Goal: Task Accomplishment & Management: Complete application form

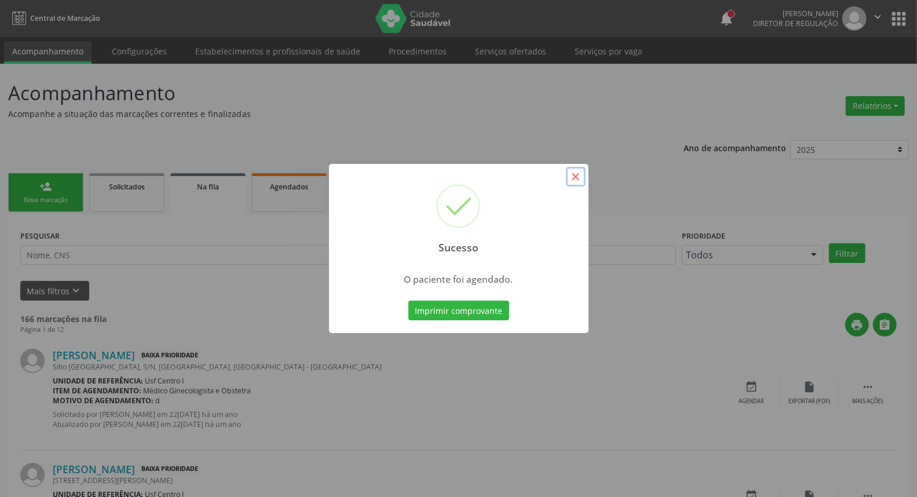
click at [570, 181] on button "×" at bounding box center [576, 177] width 20 height 20
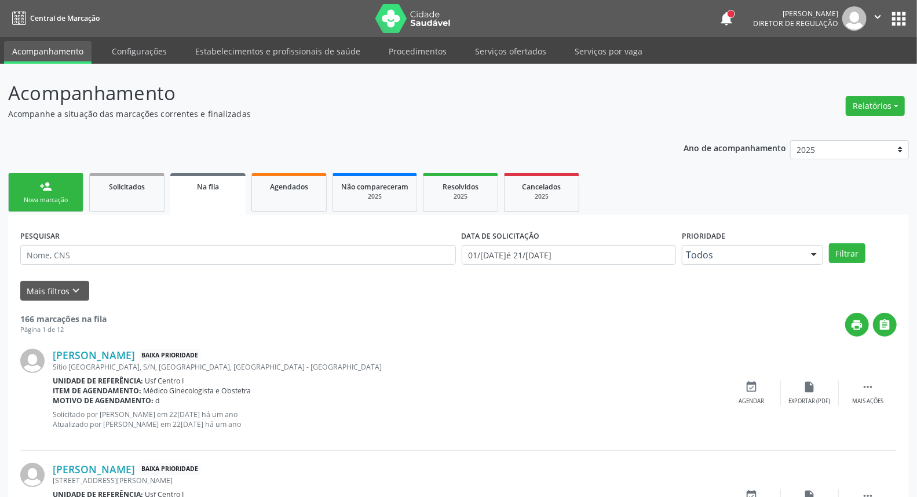
click at [23, 190] on link "person_add Nova marcação" at bounding box center [45, 192] width 75 height 39
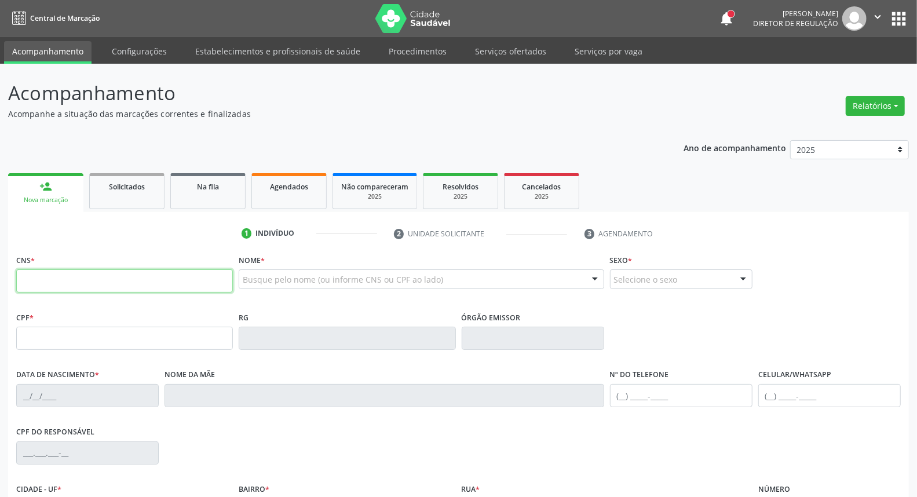
click at [30, 279] on input "text" at bounding box center [124, 280] width 217 height 23
type input "898 0041 8358 6323"
type input "132.828.364-06"
type input "19[DATE]"
type input "[PERSON_NAME]"
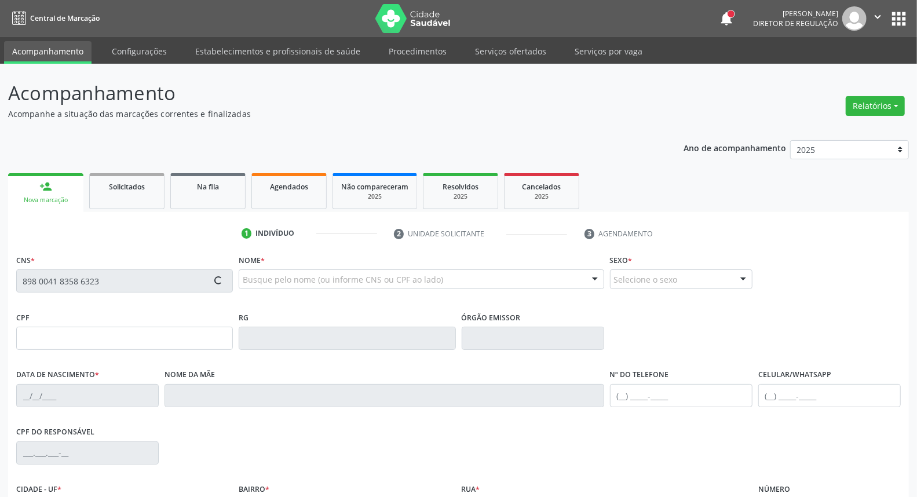
type input "[PHONE_NUMBER]"
type input "097.537.444-39"
type input "19"
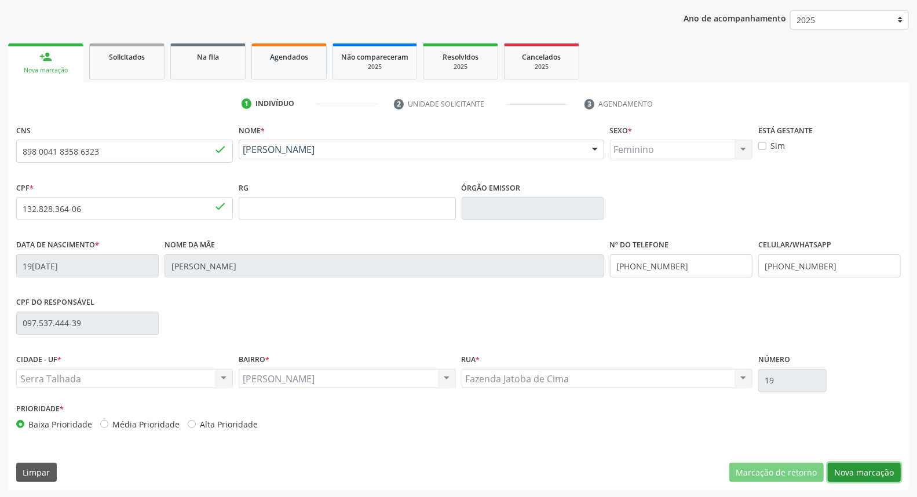
click at [887, 464] on button "Nova marcação" at bounding box center [864, 473] width 73 height 20
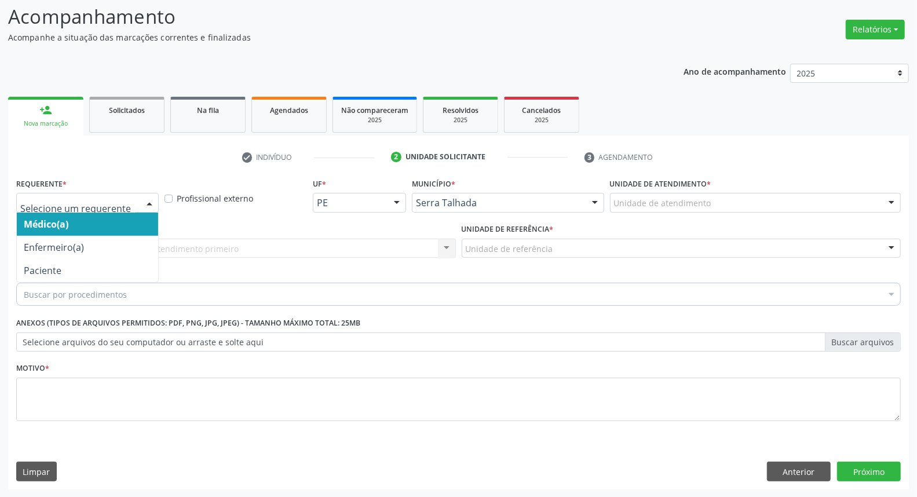
drag, startPoint x: 151, startPoint y: 198, endPoint x: 130, endPoint y: 243, distance: 49.5
click at [149, 199] on div at bounding box center [149, 204] width 17 height 20
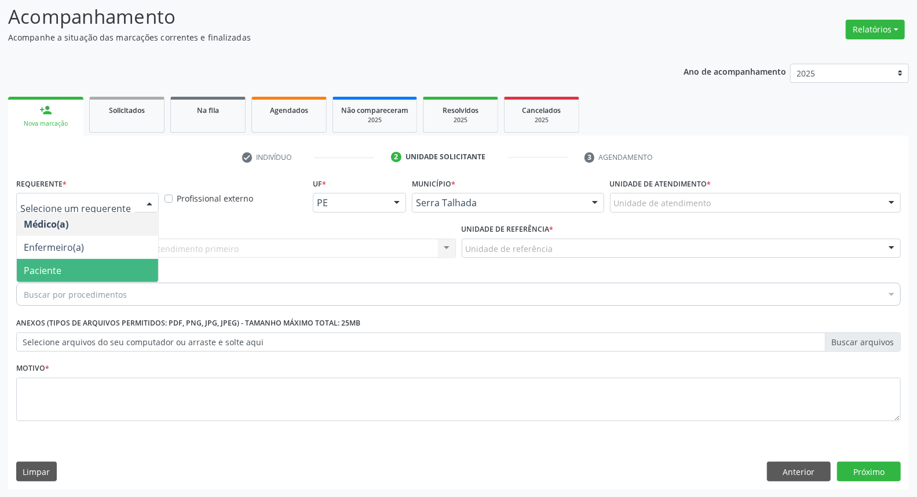
click at [93, 274] on span "Paciente" at bounding box center [87, 270] width 141 height 23
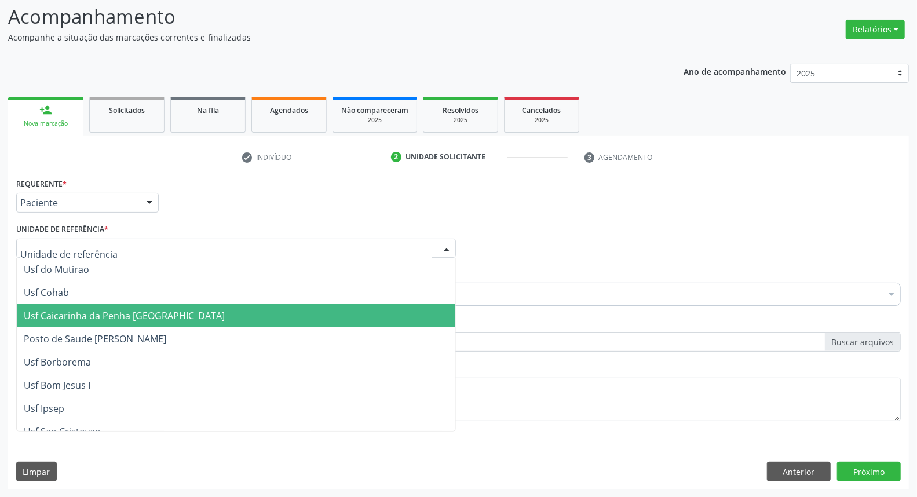
type input "B"
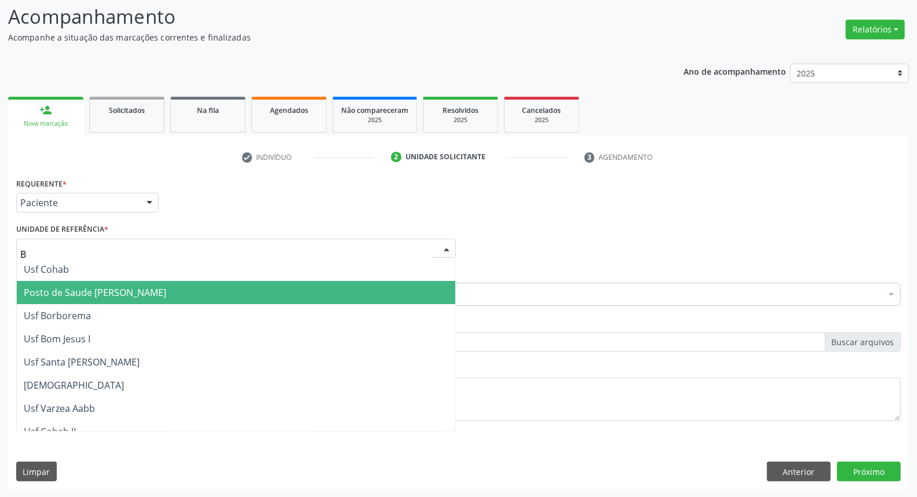
click at [104, 300] on span "Posto de Saude [PERSON_NAME]" at bounding box center [236, 292] width 439 height 23
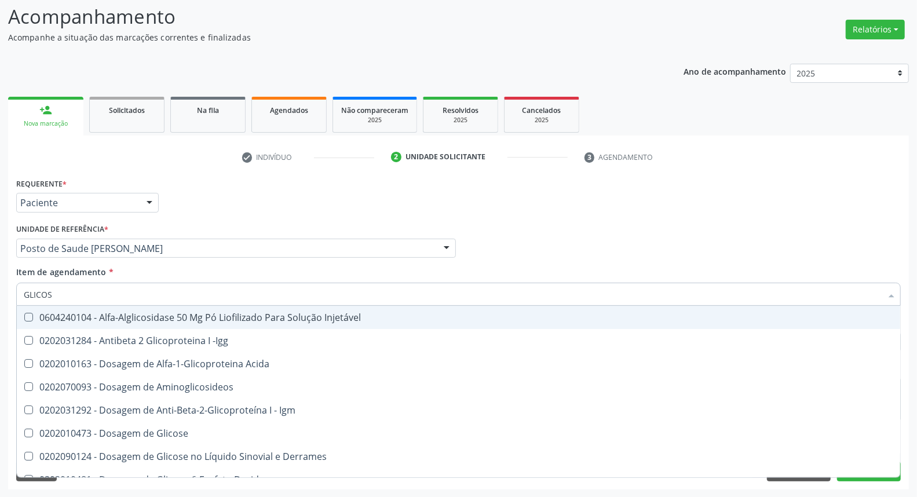
type input "GLICOSE"
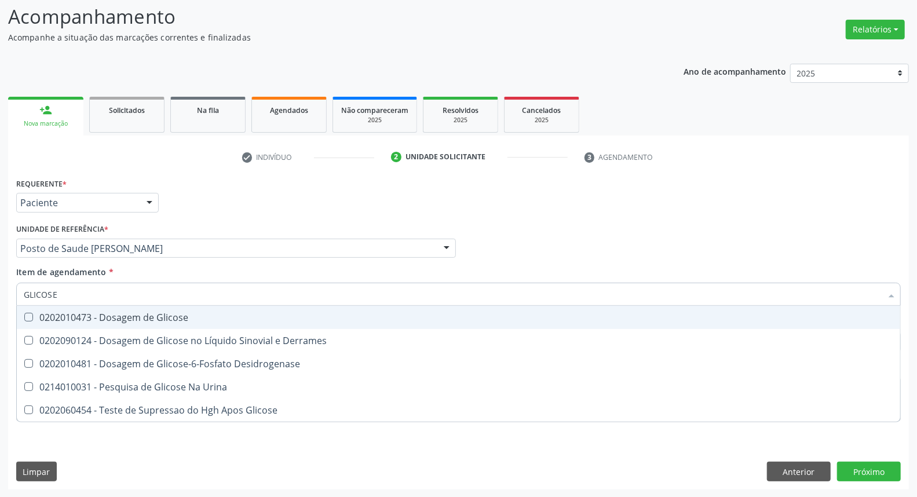
drag, startPoint x: 89, startPoint y: 315, endPoint x: 90, endPoint y: 296, distance: 19.8
click at [89, 315] on div "0202010473 - Dosagem de Glicose" at bounding box center [459, 317] width 870 height 9
checkbox Glicose "true"
click at [92, 292] on input "GLICOSE" at bounding box center [453, 294] width 858 height 23
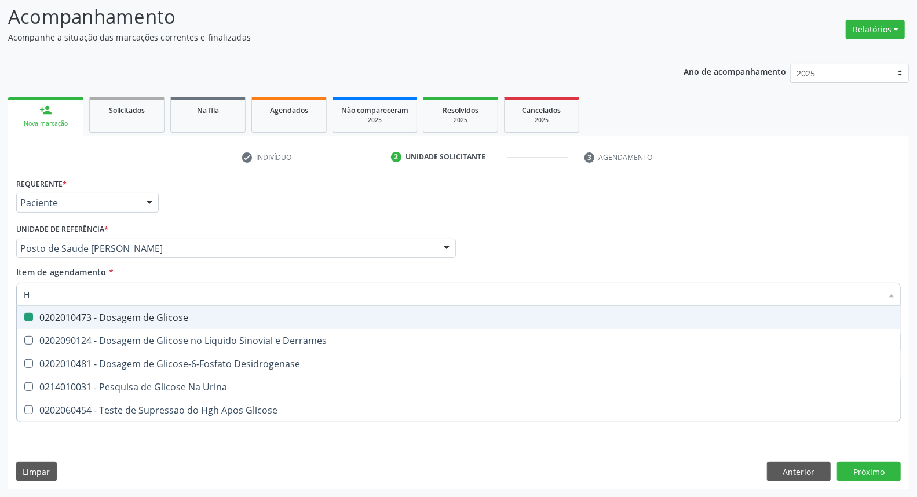
type input "HE"
checkbox Glicose "false"
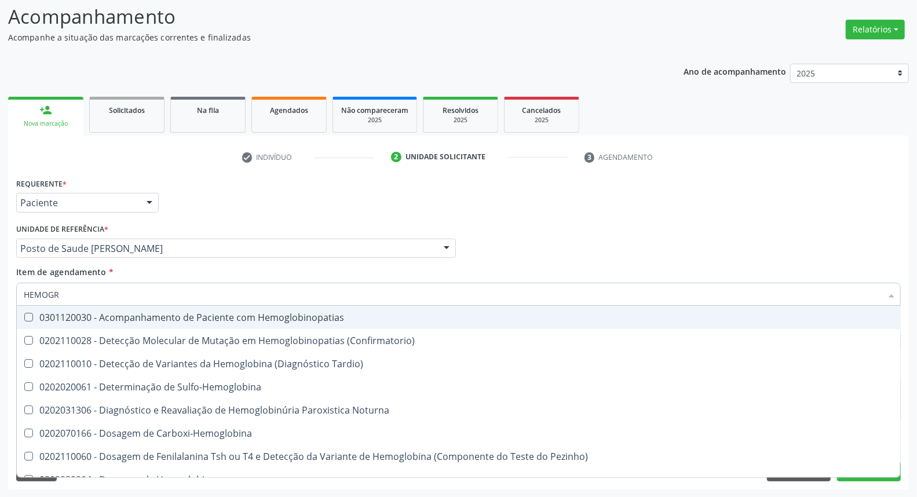
type input "HEMOGRA"
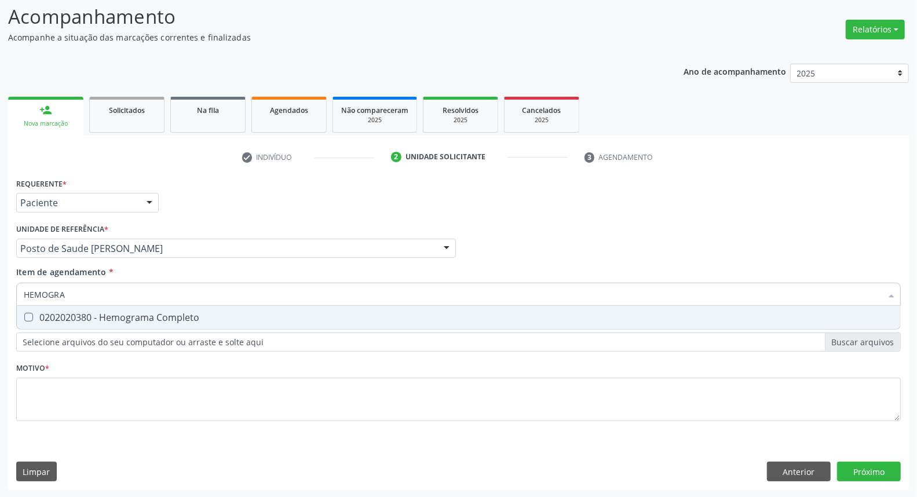
drag, startPoint x: 82, startPoint y: 316, endPoint x: 83, endPoint y: 308, distance: 8.2
click at [82, 313] on div "0202020380 - Hemograma Completo" at bounding box center [459, 317] width 870 height 9
checkbox Completo "true"
click at [90, 284] on input "HEMOGRA" at bounding box center [453, 294] width 858 height 23
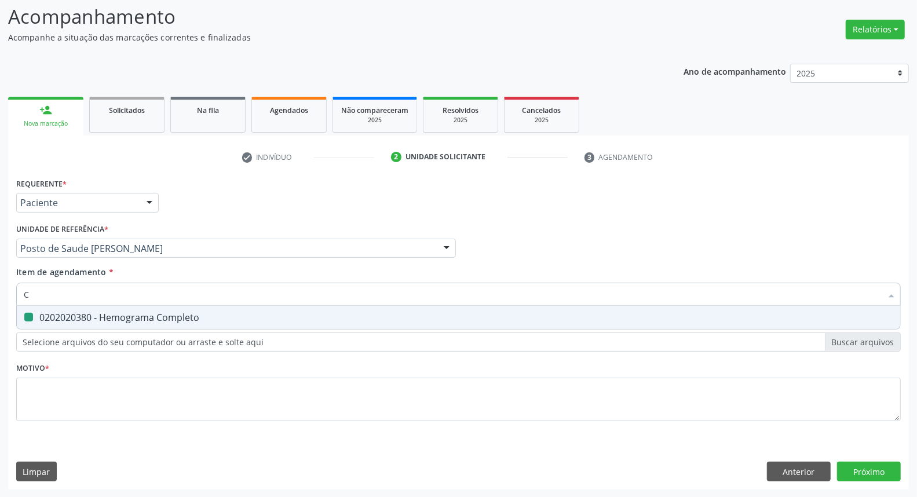
type input "CO"
checkbox Completo "false"
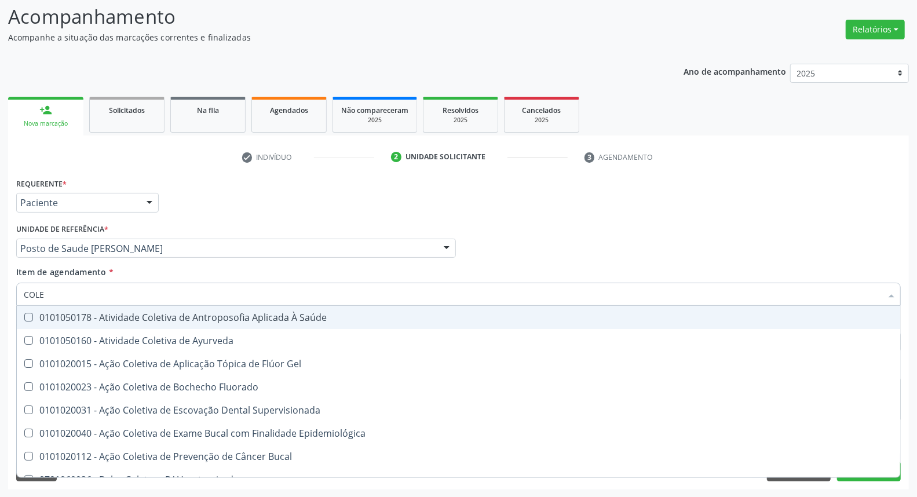
type input "COLES"
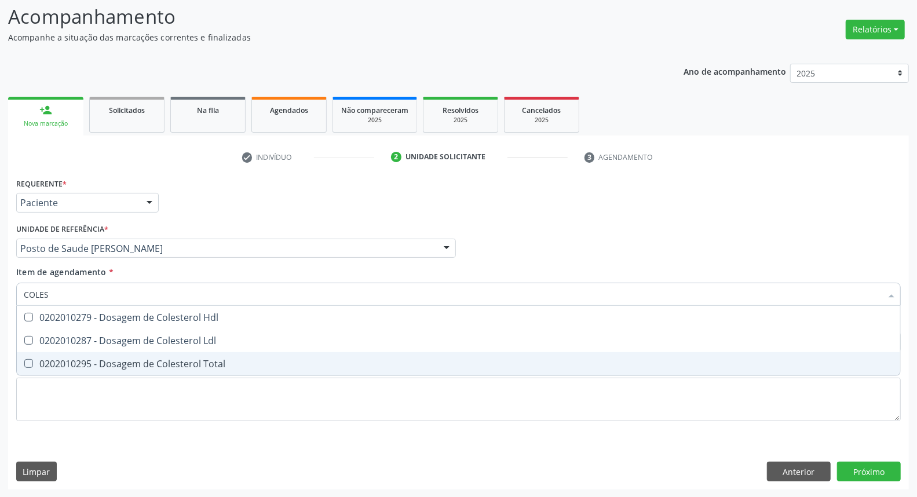
drag, startPoint x: 101, startPoint y: 359, endPoint x: 104, endPoint y: 341, distance: 18.9
click at [101, 354] on span "0202010295 - Dosagem de Colesterol Total" at bounding box center [459, 363] width 884 height 23
checkbox Total "true"
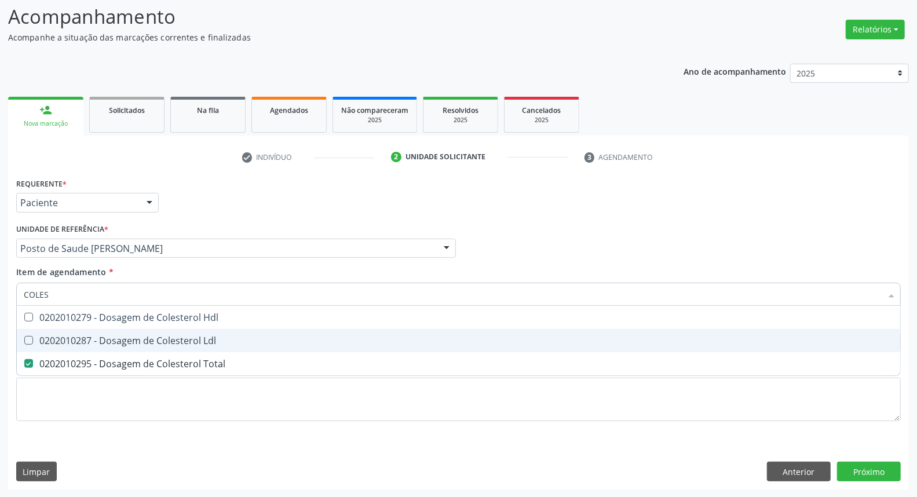
drag, startPoint x: 104, startPoint y: 341, endPoint x: 106, endPoint y: 323, distance: 17.5
click at [105, 337] on div "0202010287 - Dosagem de Colesterol Ldl" at bounding box center [459, 340] width 870 height 9
checkbox Ldl "true"
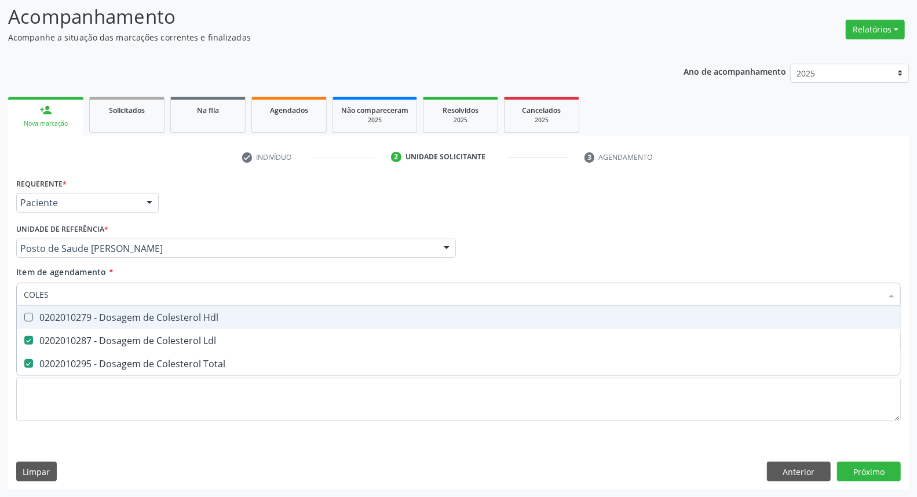
drag, startPoint x: 106, startPoint y: 323, endPoint x: 107, endPoint y: 306, distance: 17.4
click at [106, 323] on span "0202010279 - Dosagem de Colesterol Hdl" at bounding box center [459, 317] width 884 height 23
checkbox Hdl "true"
click at [107, 296] on input "COLES" at bounding box center [453, 294] width 858 height 23
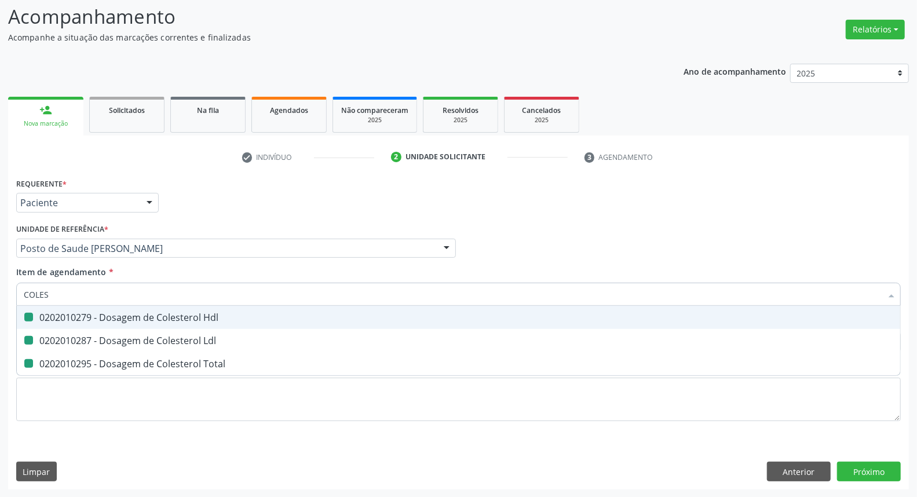
type input "T"
checkbox Hdl "false"
checkbox Ldl "false"
checkbox Total "false"
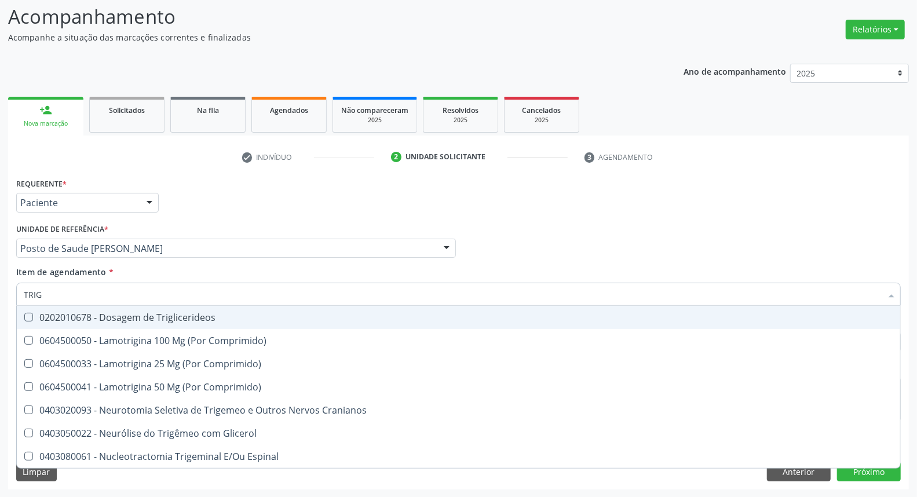
type input "TRIGL"
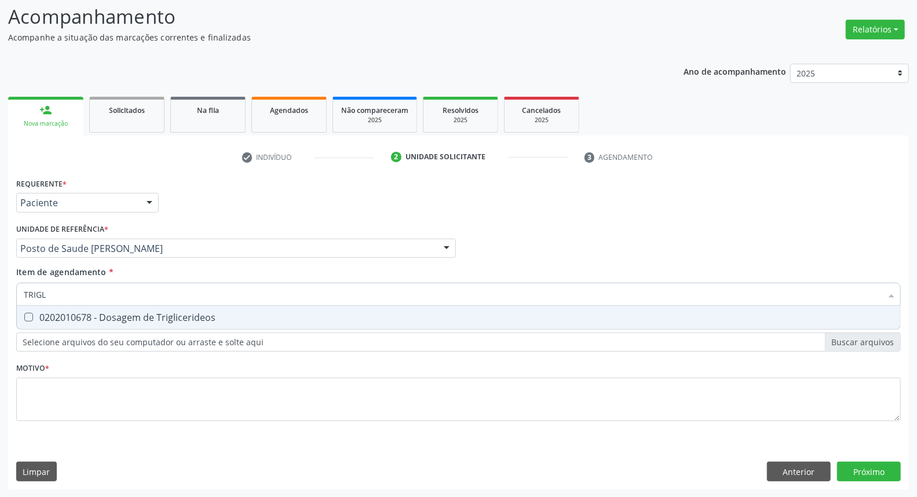
click at [64, 318] on div "0202010678 - Dosagem de Triglicerideos" at bounding box center [459, 317] width 870 height 9
checkbox Triglicerideos "true"
drag, startPoint x: 45, startPoint y: 291, endPoint x: 37, endPoint y: 291, distance: 7.5
click at [41, 291] on input "TRIGL" at bounding box center [453, 294] width 858 height 23
click at [60, 291] on input "TRIGL" at bounding box center [453, 294] width 858 height 23
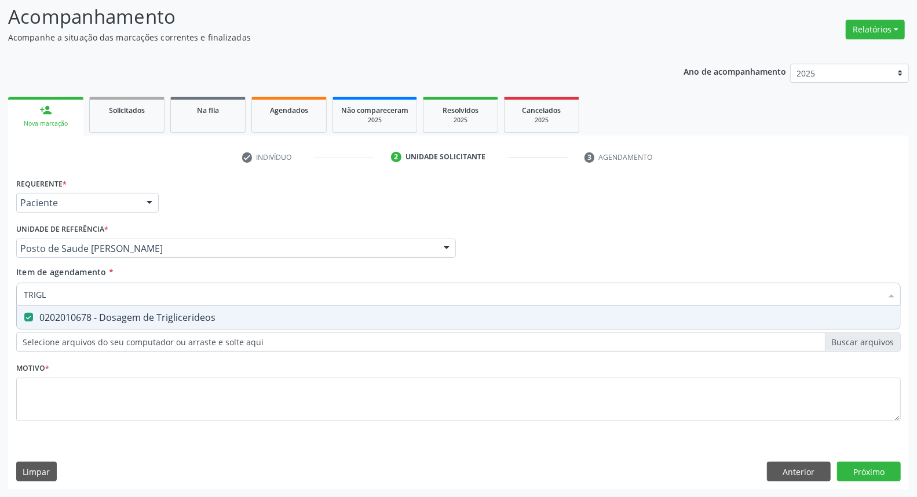
click at [60, 291] on input "TRIGL" at bounding box center [453, 294] width 858 height 23
type input "D"
checkbox Triglicerideos "false"
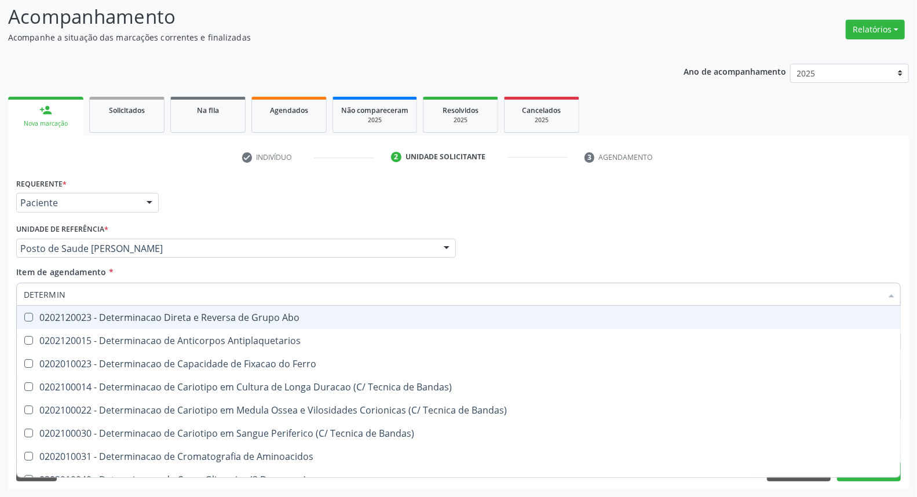
type input "DETERMINA"
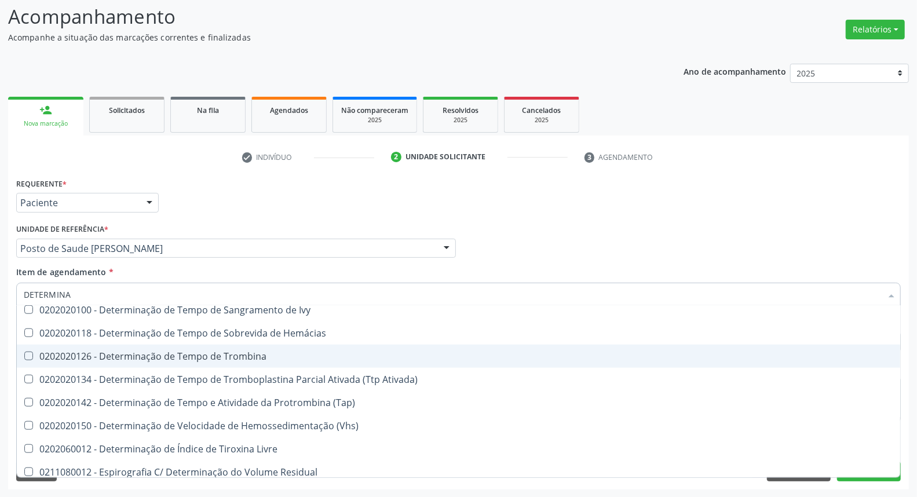
scroll to position [644, 0]
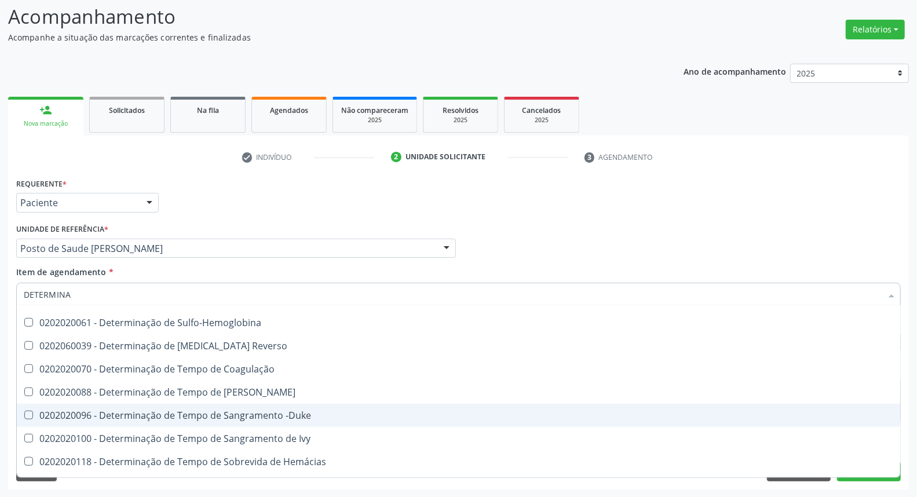
click at [119, 411] on div "0202020096 - Determinação de Tempo de Sangramento -Duke" at bounding box center [459, 415] width 870 height 9
checkbox -Duke "true"
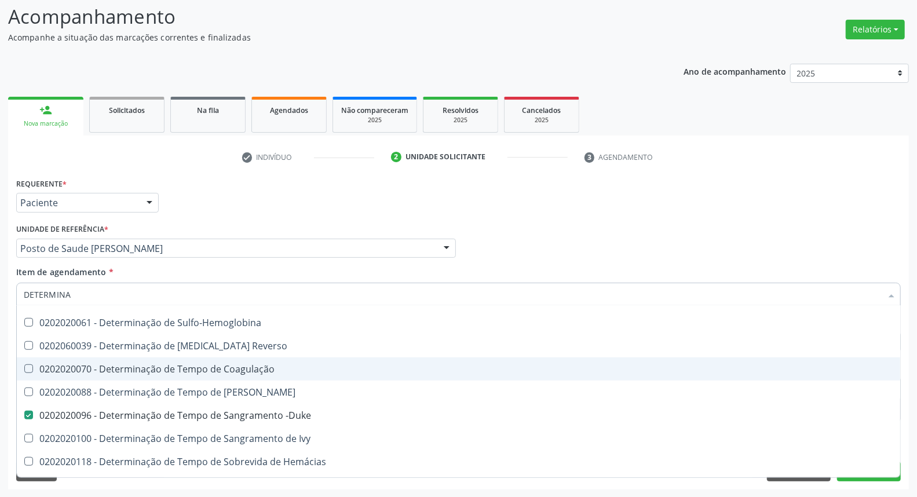
click at [123, 371] on div "0202020070 - Determinação de Tempo de Coagulação" at bounding box center [459, 368] width 870 height 9
checkbox Coagulação "true"
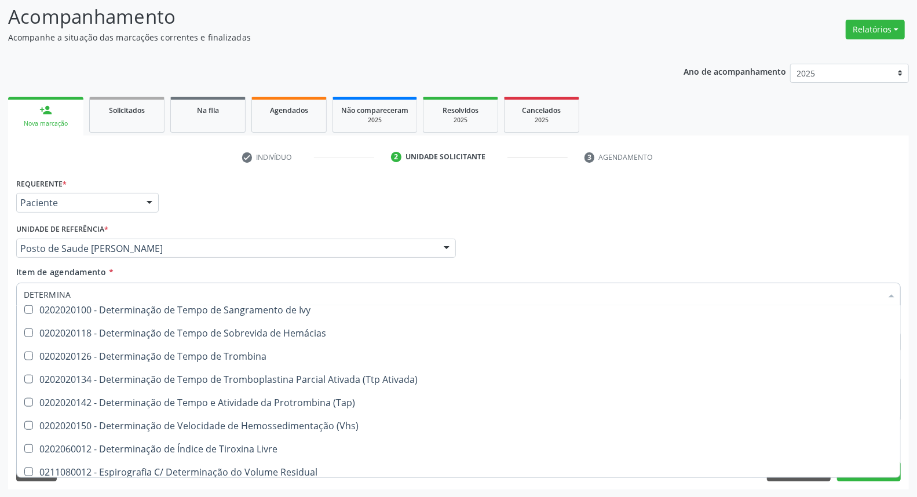
scroll to position [802, 0]
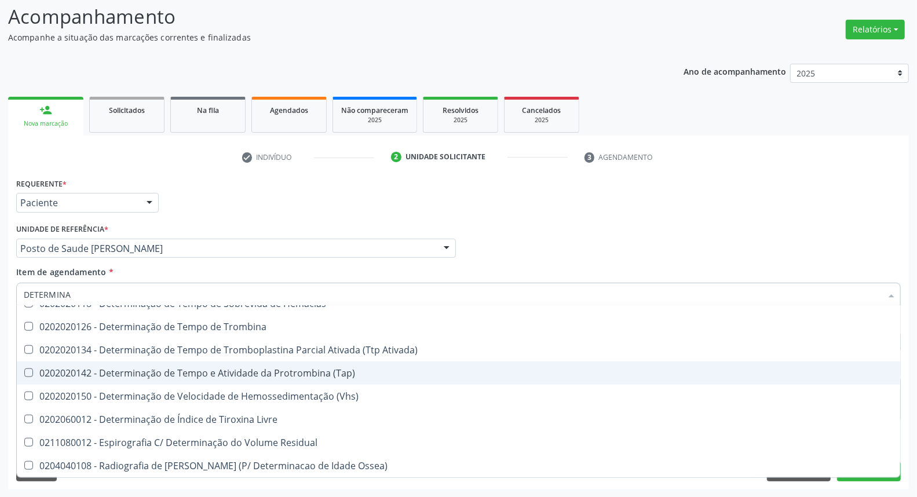
click at [124, 369] on div "0202020142 - Determinação de Tempo e Atividade da Protrombina (Tap)" at bounding box center [459, 373] width 870 height 9
checkbox \(Tap\) "true"
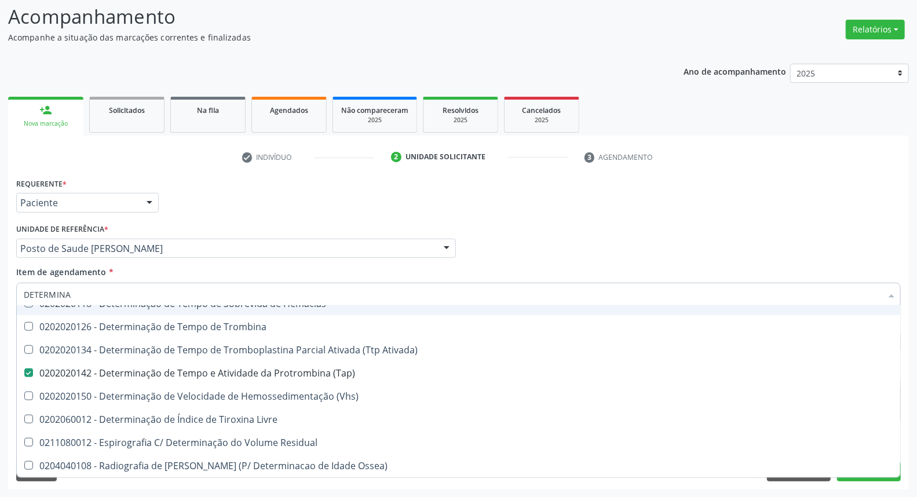
click at [177, 293] on input "DETERMINA" at bounding box center [453, 294] width 858 height 23
type input "T"
checkbox Coagulação "false"
checkbox -Duke "false"
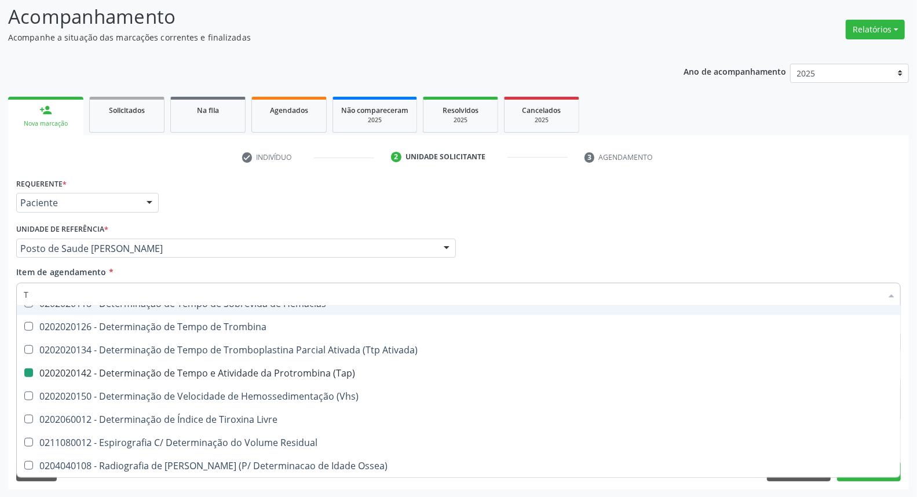
checkbox \(Tap\) "false"
